Goal: Find specific page/section: Find specific page/section

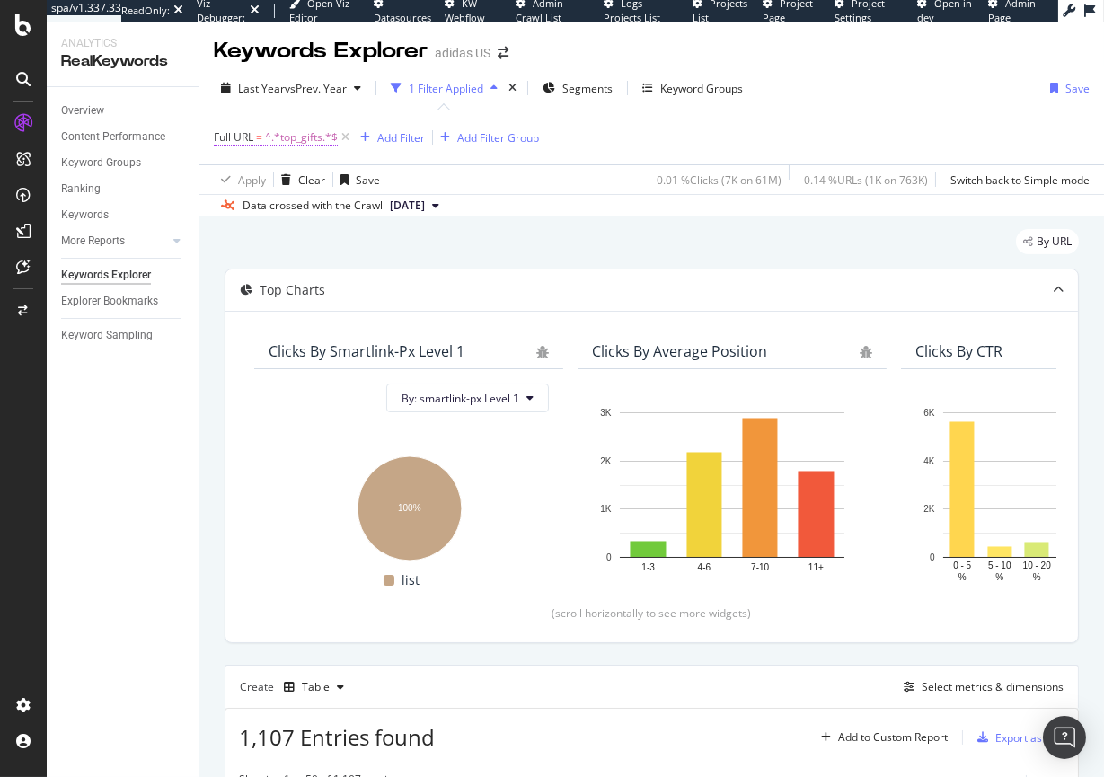
click at [305, 137] on span "^.*top_gifts.*$" at bounding box center [301, 137] width 73 height 25
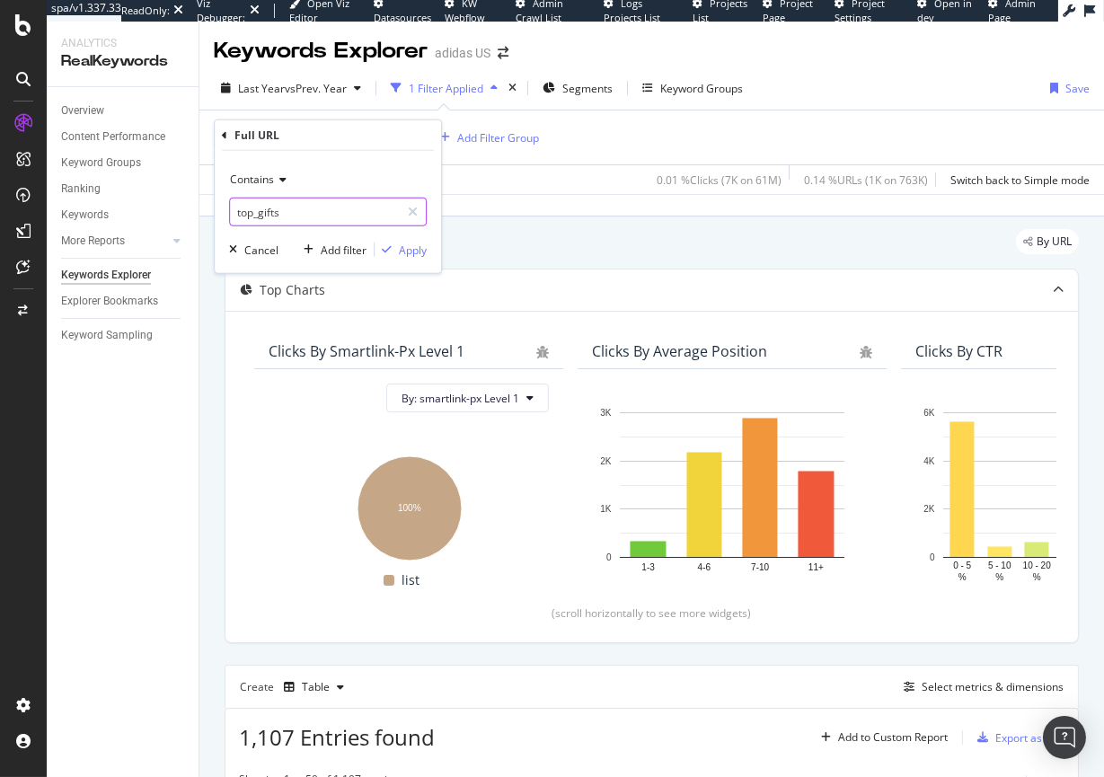
click at [271, 215] on input "top_gifts" at bounding box center [315, 212] width 170 height 29
type input "gift_guide"
click at [409, 248] on div "Apply" at bounding box center [413, 249] width 28 height 15
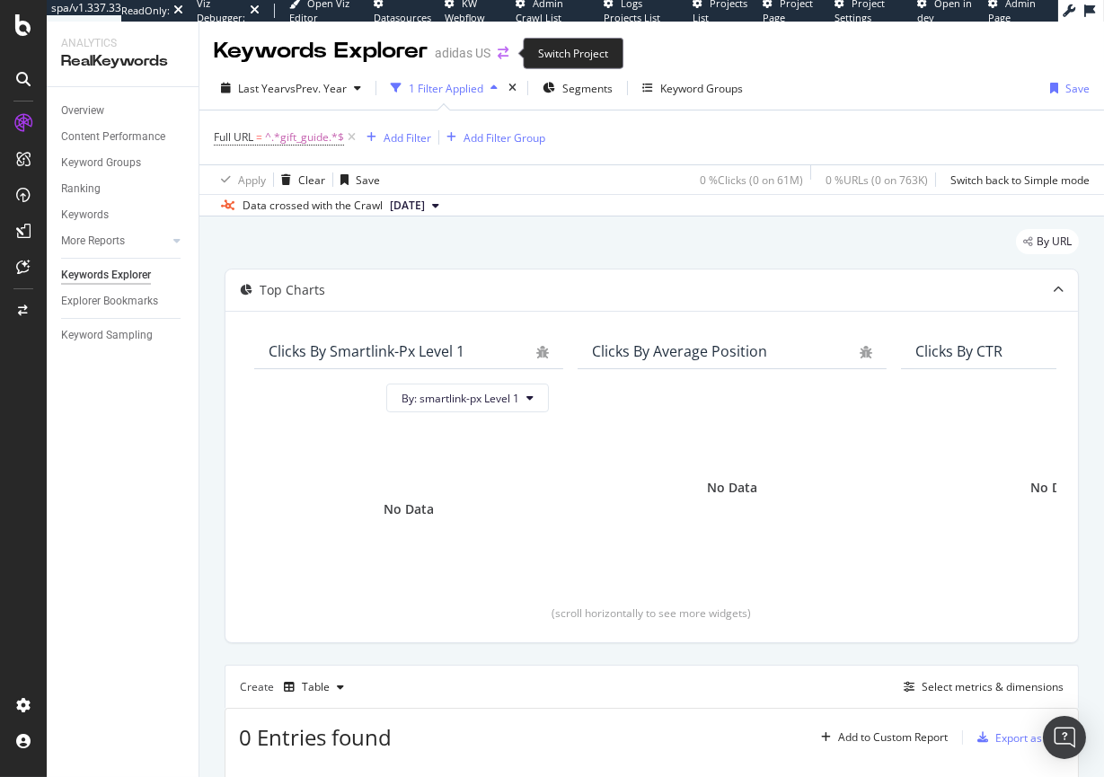
click at [499, 54] on icon "arrow-right-arrow-left" at bounding box center [503, 53] width 11 height 13
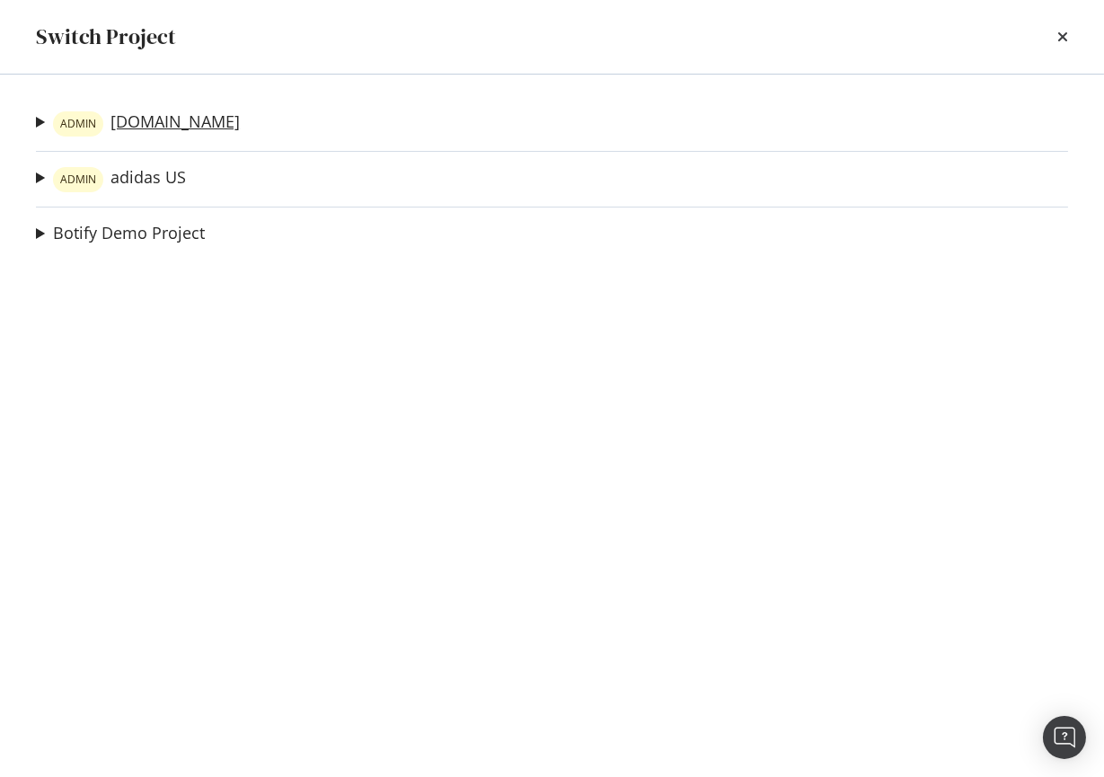
click at [140, 130] on link "ADMIN [DOMAIN_NAME]" at bounding box center [146, 123] width 187 height 25
